Goal: Task Accomplishment & Management: Complete application form

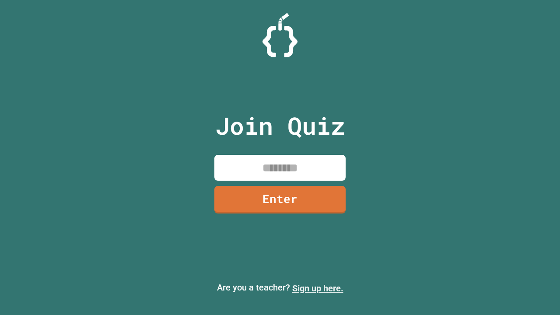
click at [318, 288] on link "Sign up here." at bounding box center [317, 288] width 51 height 10
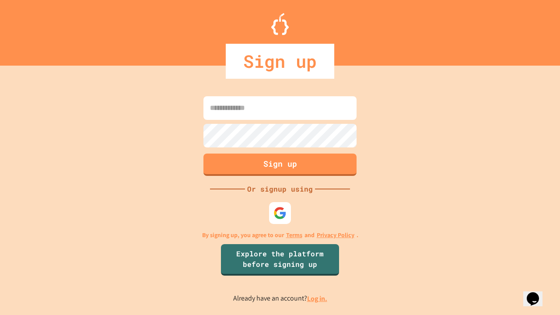
click at [318, 298] on link "Log in." at bounding box center [317, 298] width 20 height 9
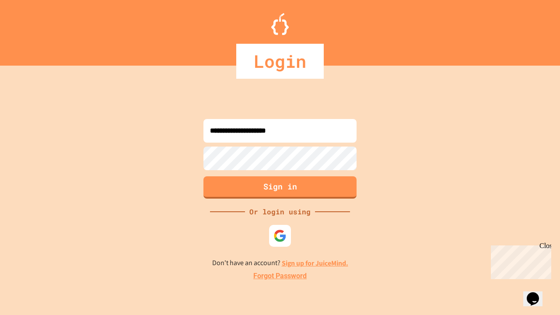
type input "**********"
